Goal: Information Seeking & Learning: Learn about a topic

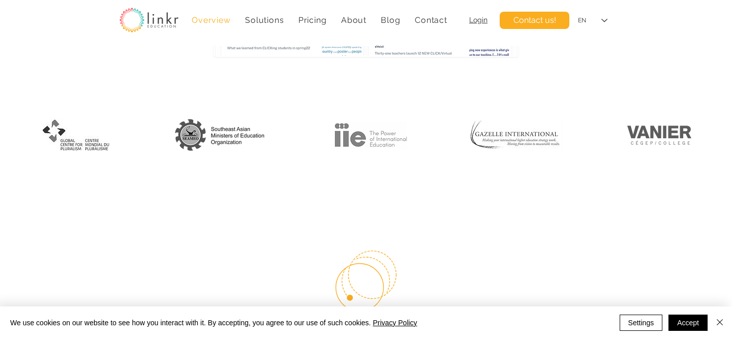
scroll to position [523, 0]
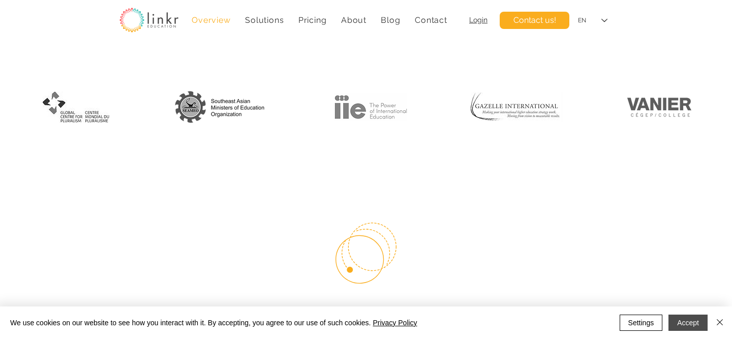
click at [693, 319] on button "Accept" at bounding box center [687, 323] width 39 height 16
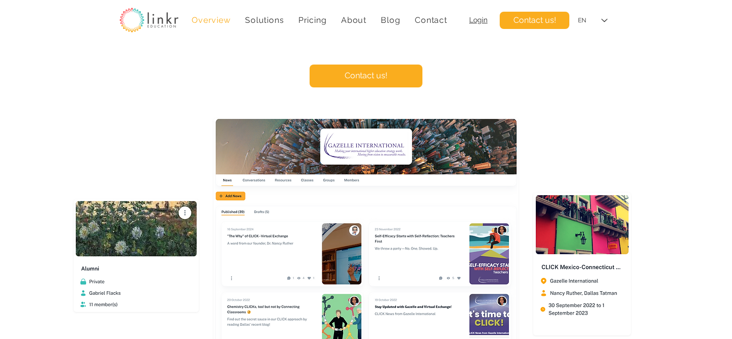
scroll to position [75, 0]
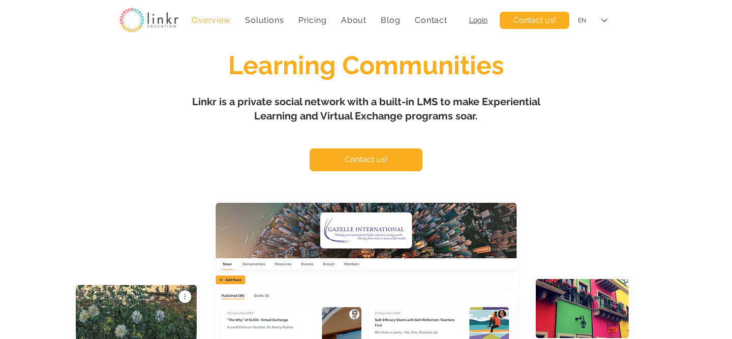
click at [160, 23] on img at bounding box center [148, 20] width 59 height 25
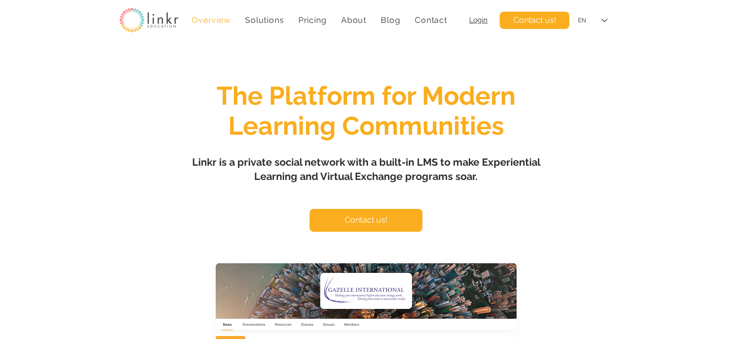
scroll to position [0, 0]
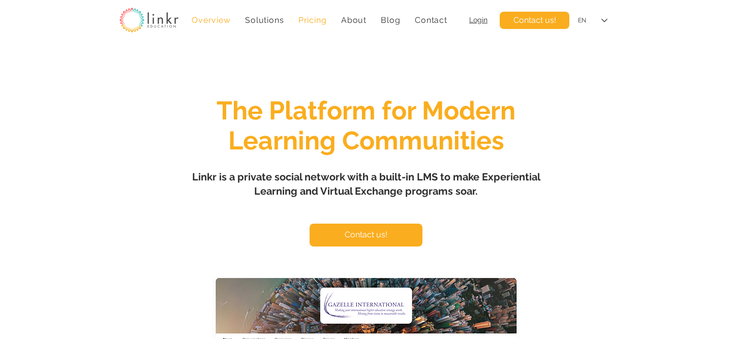
click at [306, 21] on span "Pricing" at bounding box center [312, 20] width 28 height 10
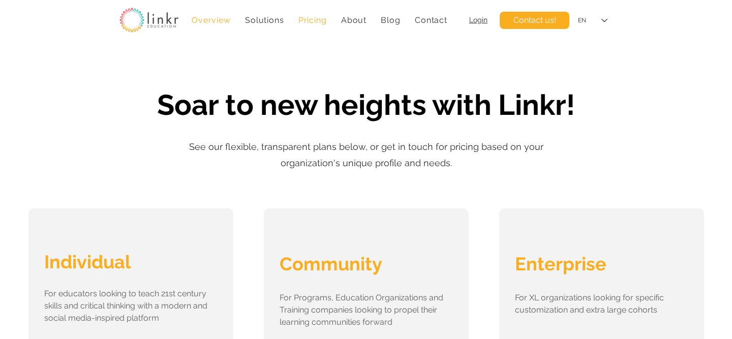
click at [217, 21] on span "Overview" at bounding box center [211, 20] width 39 height 10
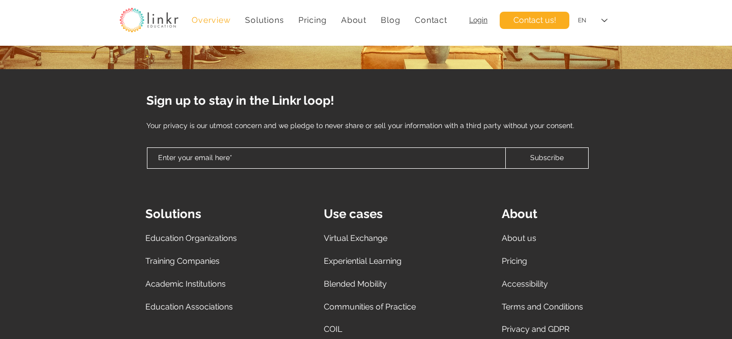
scroll to position [4691, 0]
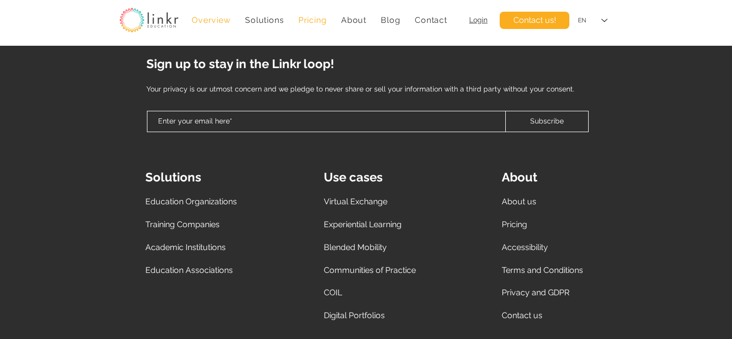
click at [315, 18] on span "Pricing" at bounding box center [312, 20] width 28 height 10
